Goal: Obtain resource: Download file/media

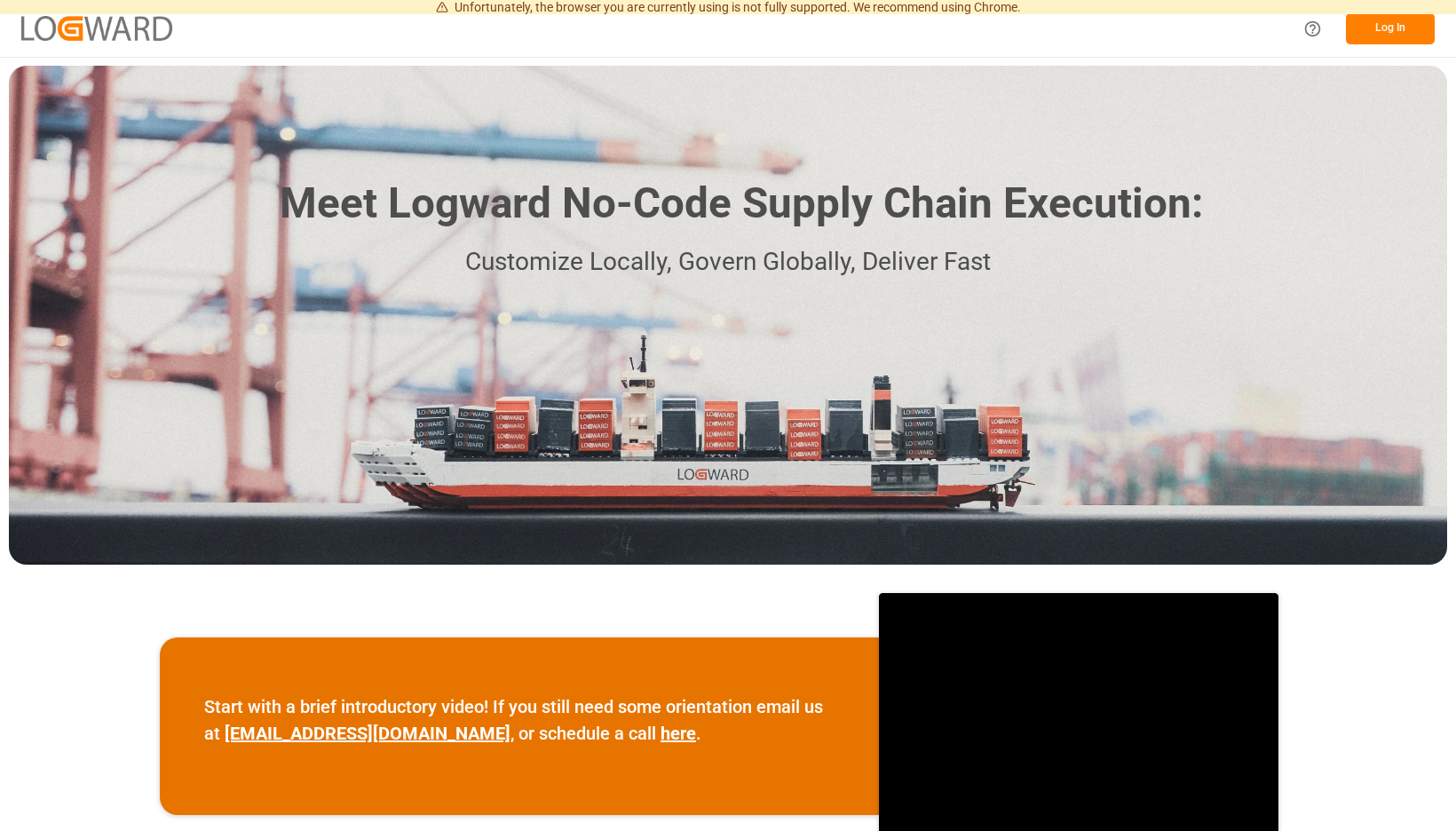
click at [1383, 19] on button "Log In" at bounding box center [1390, 28] width 89 height 31
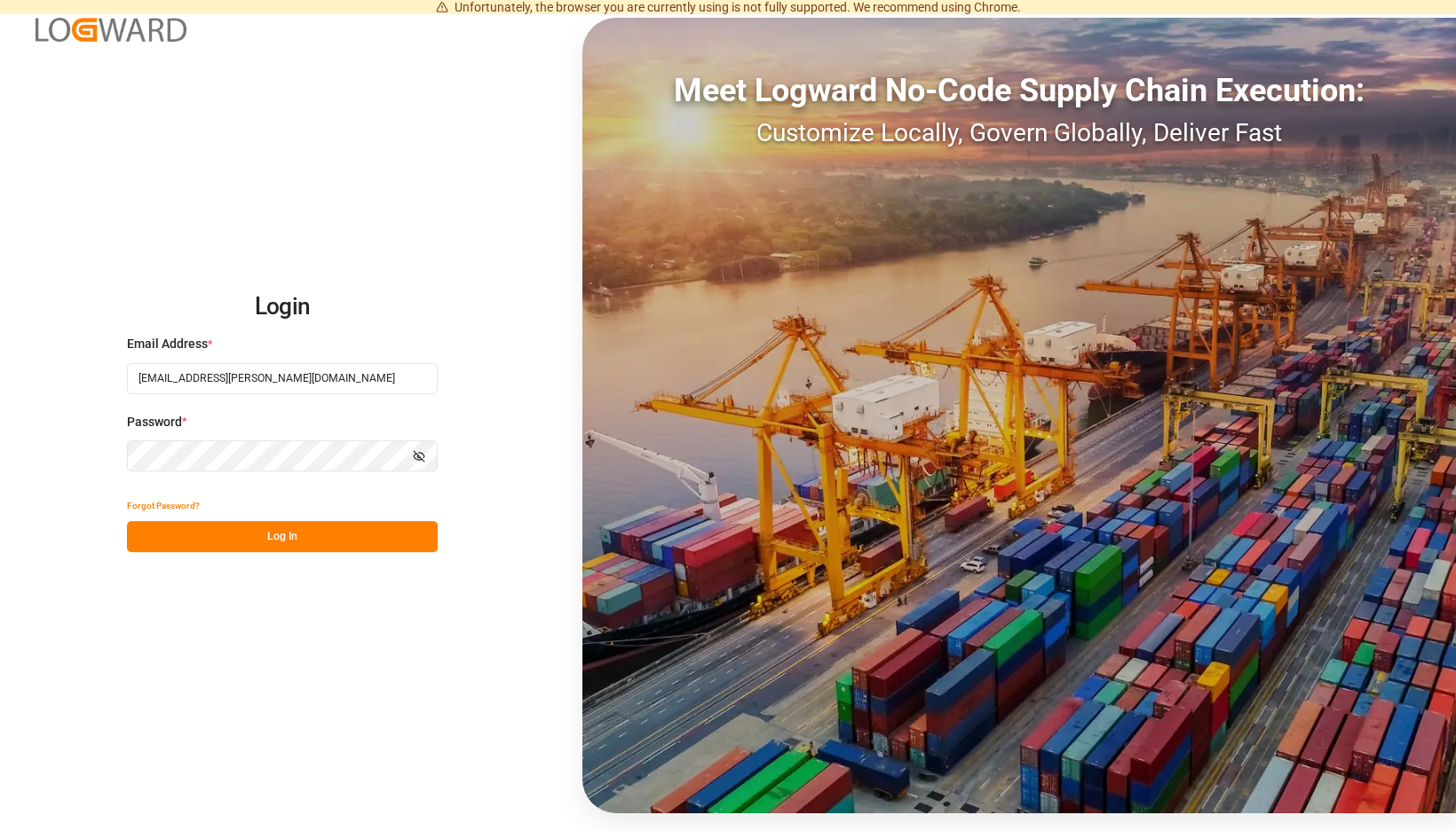
click at [417, 536] on button "Log In" at bounding box center [282, 537] width 311 height 31
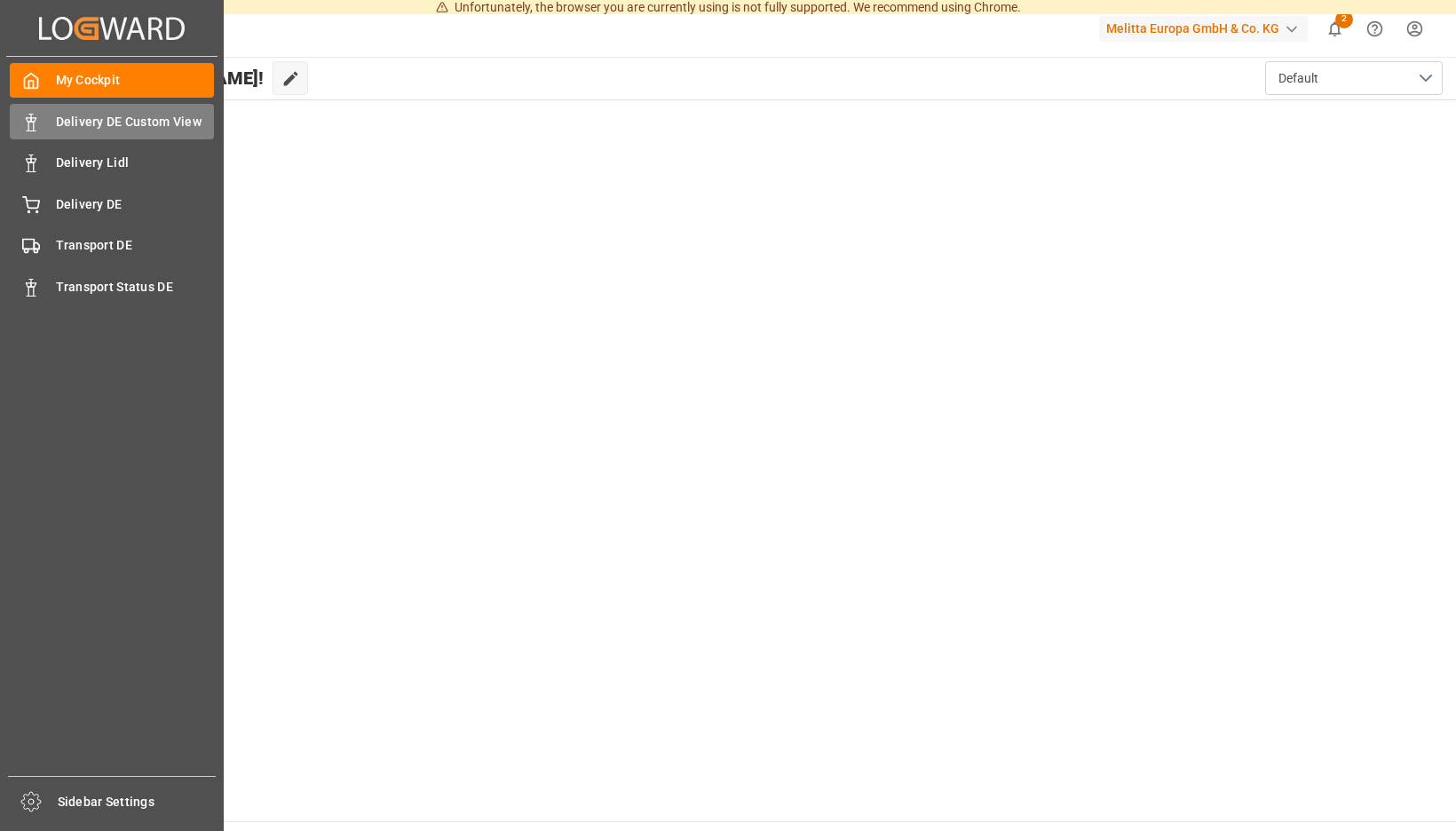
click at [35, 124] on icon at bounding box center [31, 122] width 18 height 18
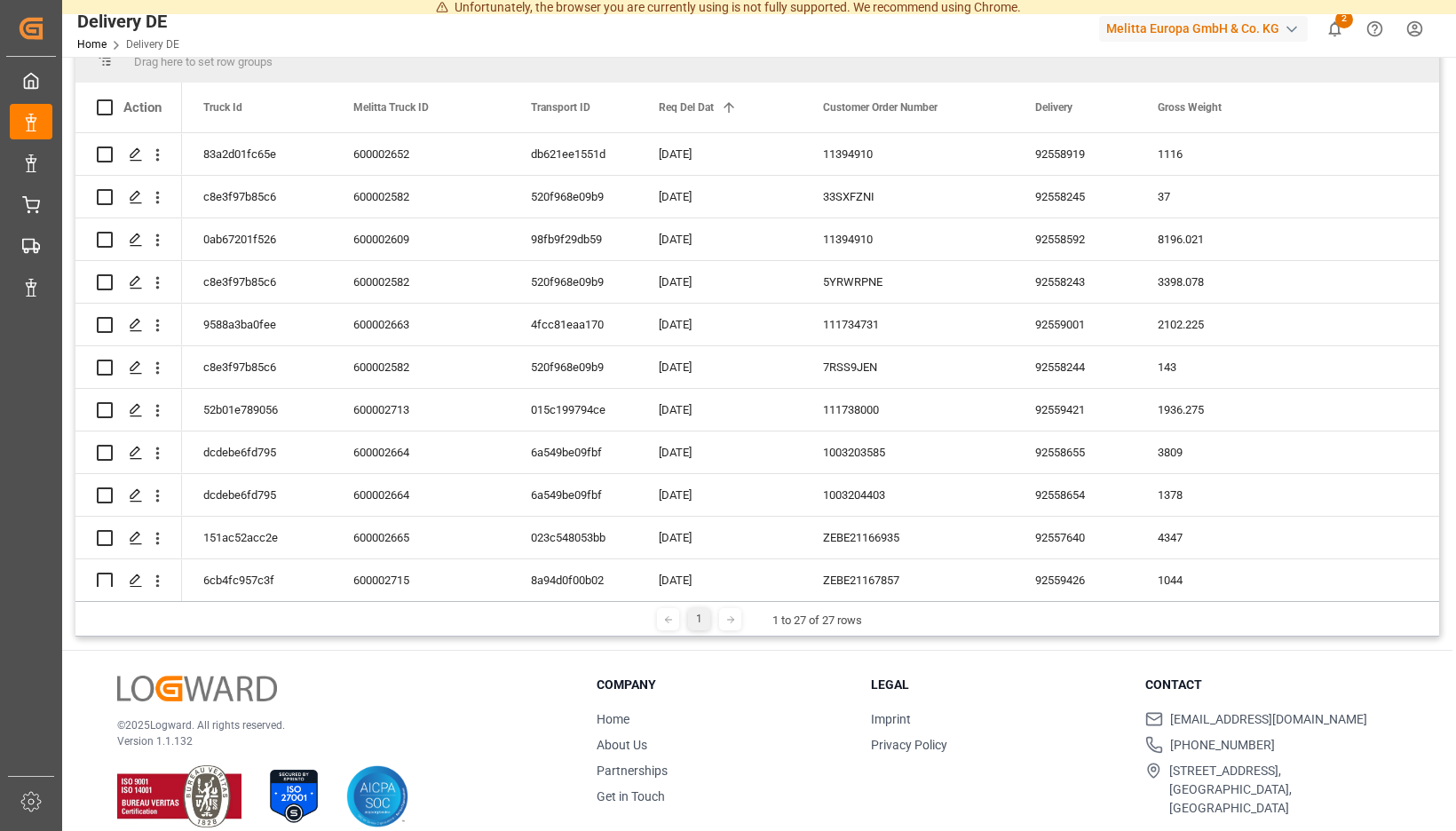
scroll to position [48, 0]
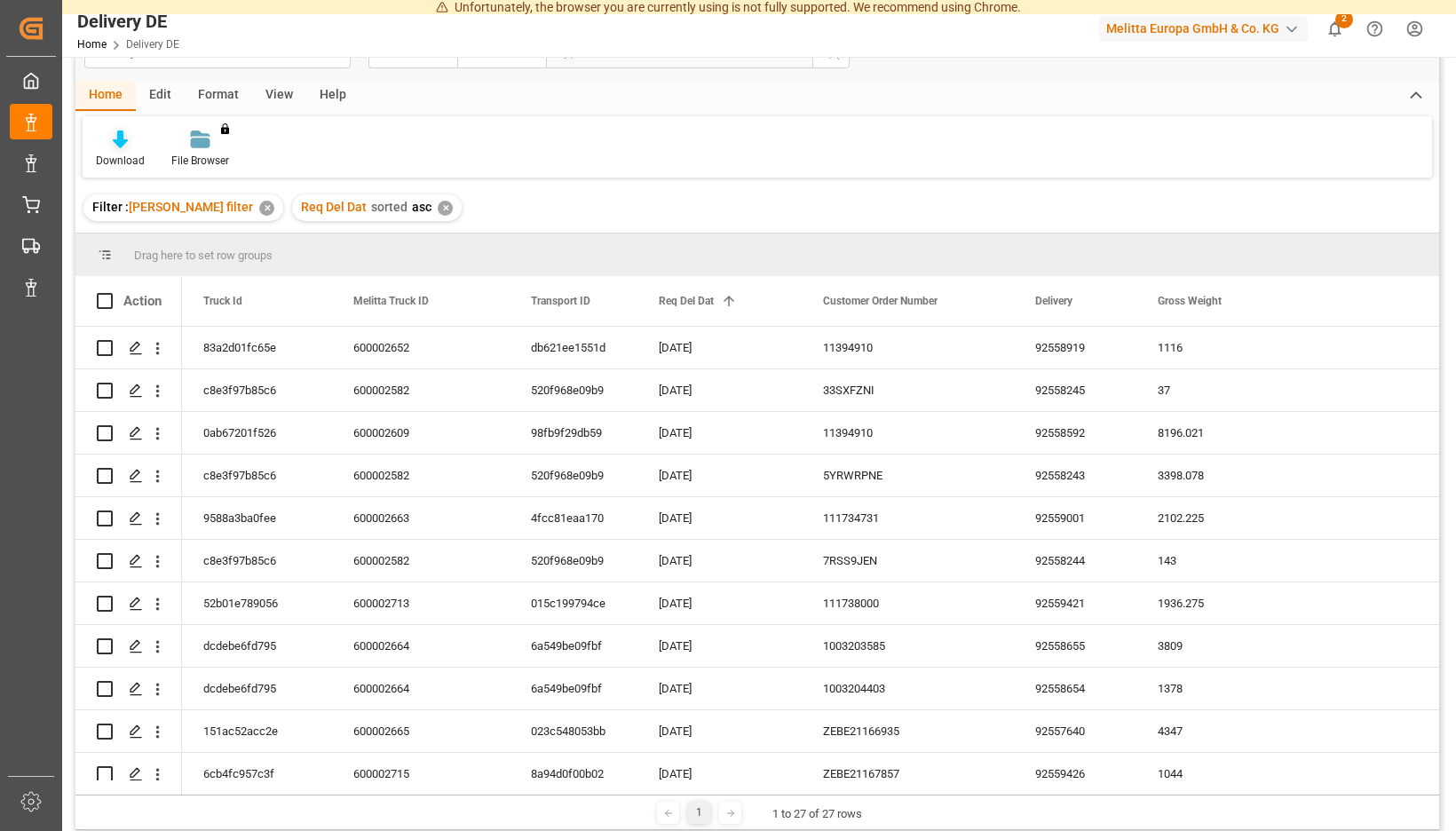
click at [145, 156] on div "Download" at bounding box center [120, 161] width 49 height 16
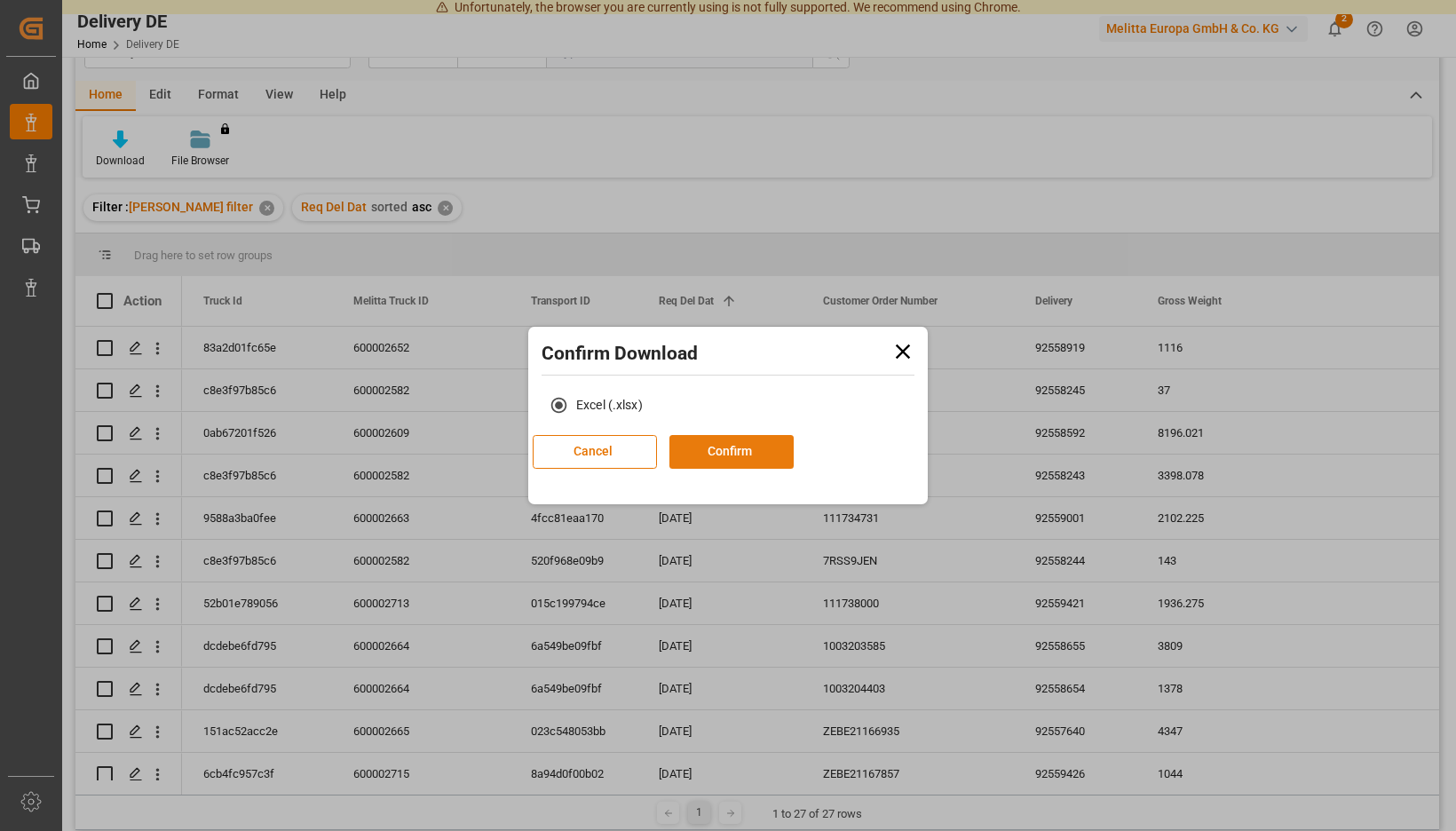
click at [756, 456] on button "Confirm" at bounding box center [731, 452] width 124 height 33
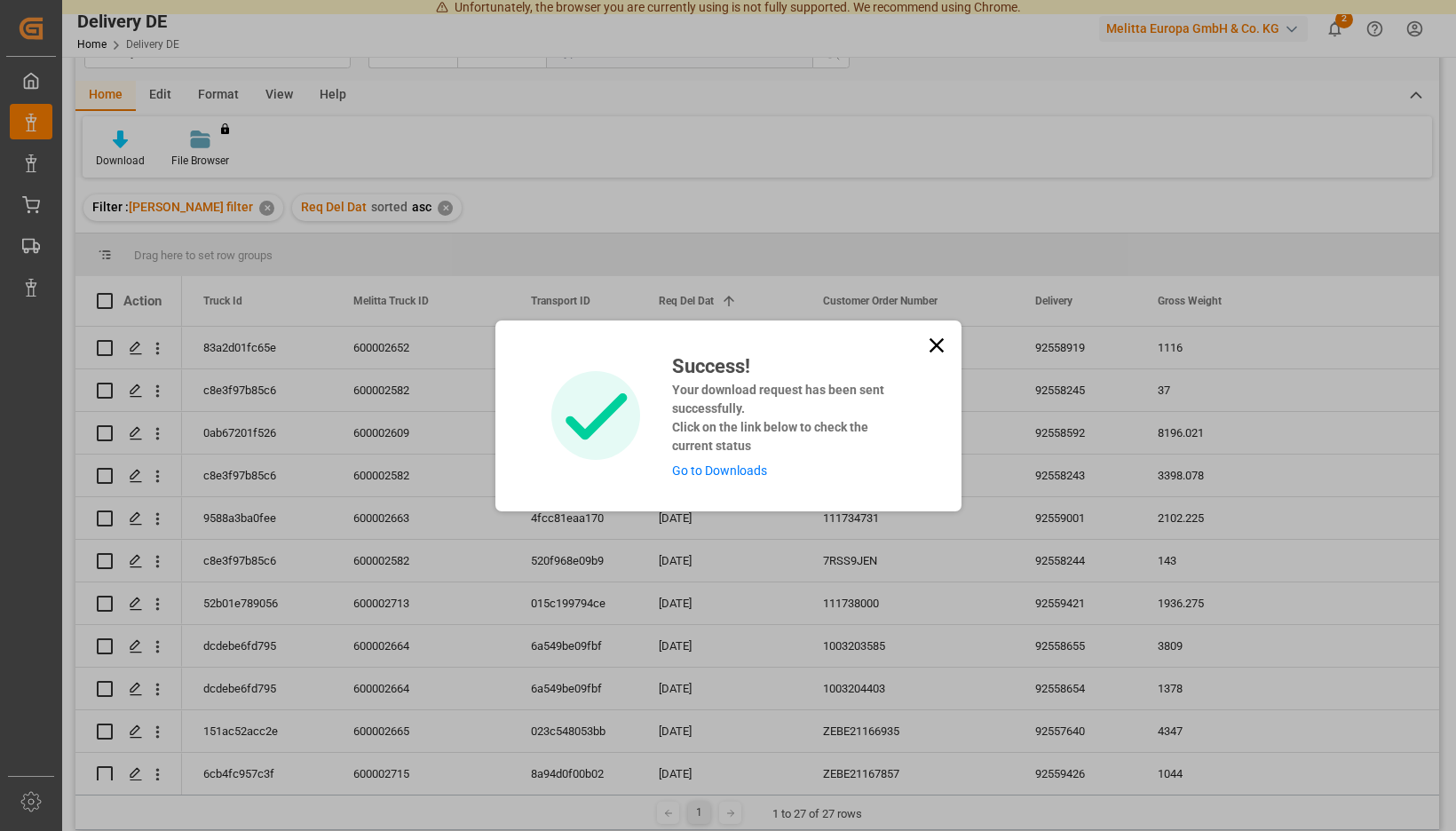
click at [742, 471] on link "Go to Downloads" at bounding box center [719, 470] width 95 height 14
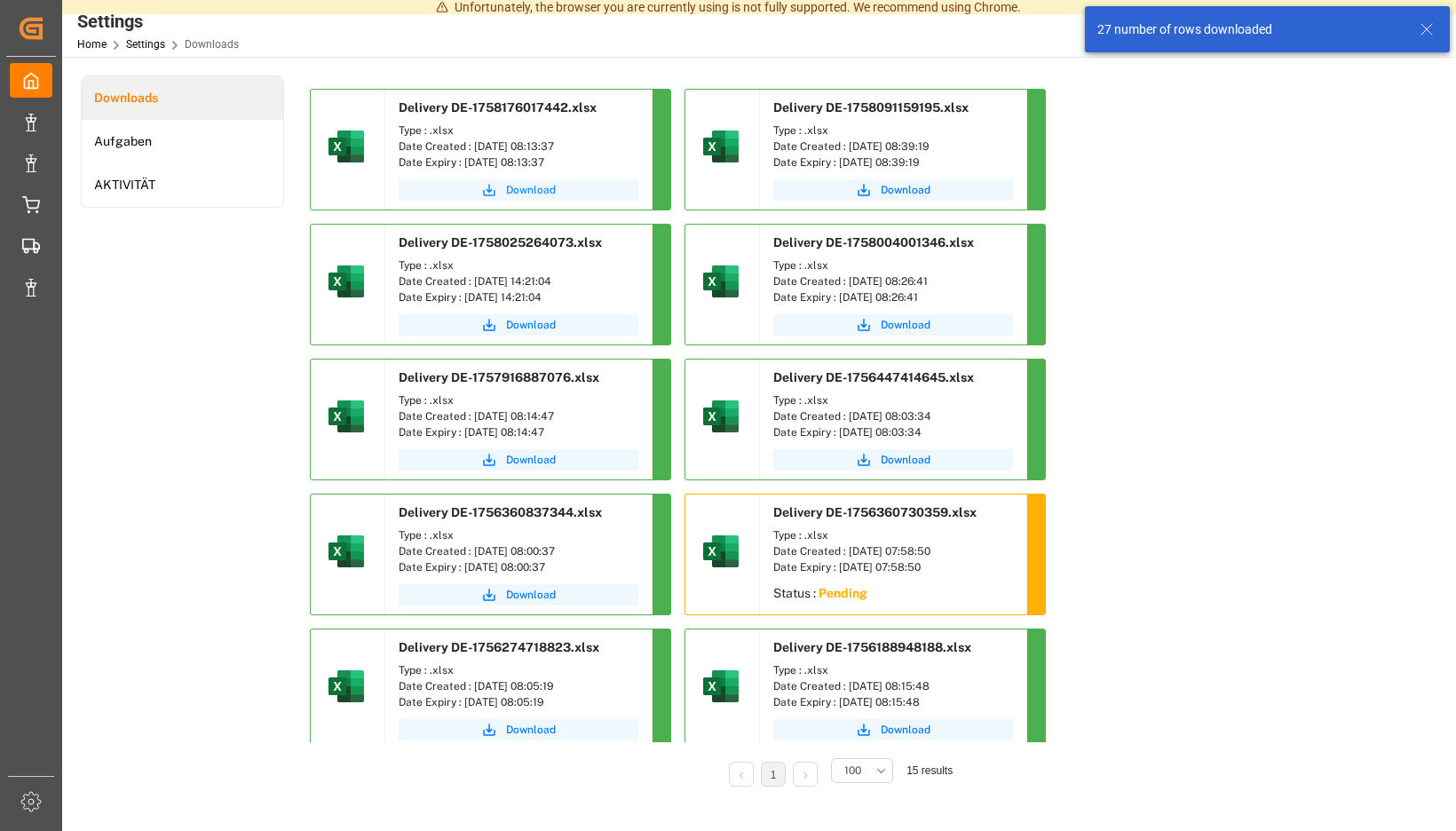
click at [556, 191] on span "Download" at bounding box center [531, 189] width 50 height 16
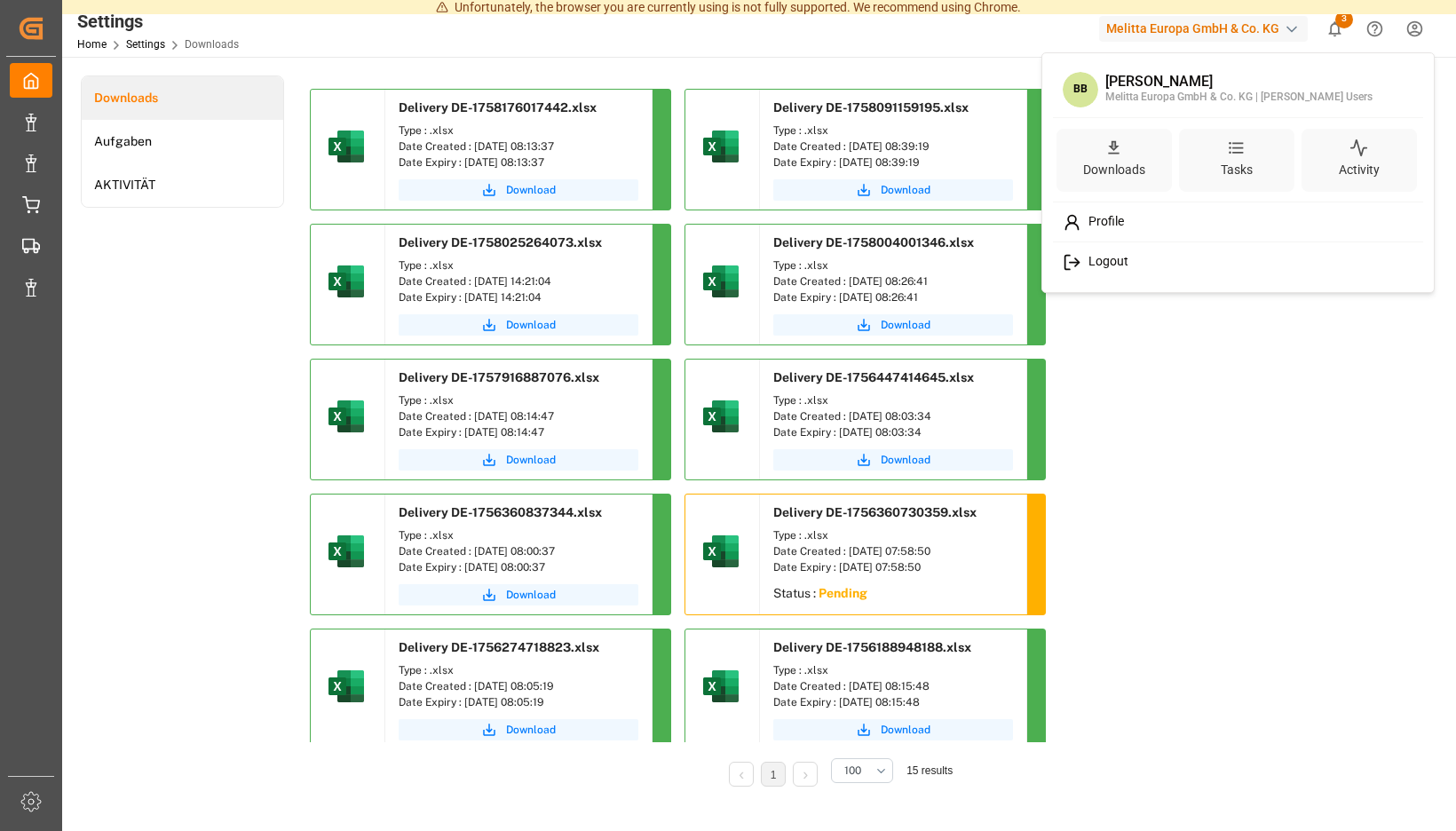
click at [1122, 262] on span "Logout" at bounding box center [1104, 262] width 47 height 16
